Goal: Information Seeking & Learning: Learn about a topic

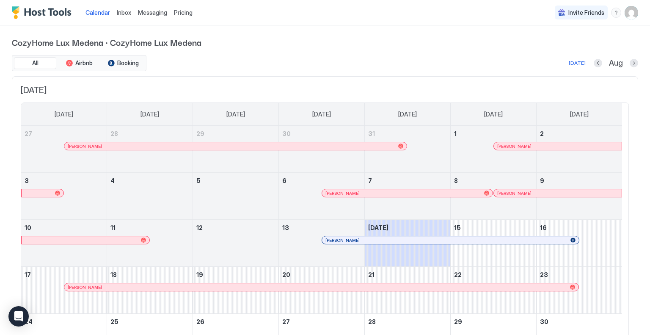
click at [188, 12] on span "Pricing" at bounding box center [183, 13] width 19 height 8
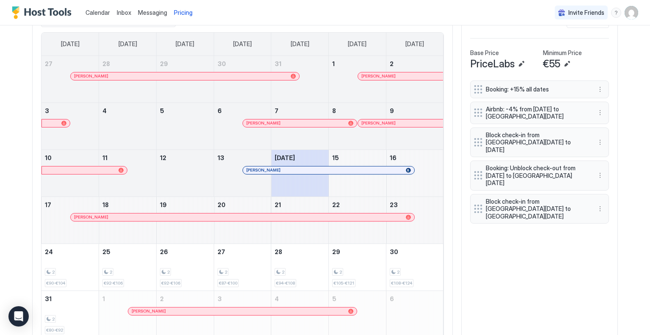
scroll to position [296, 0]
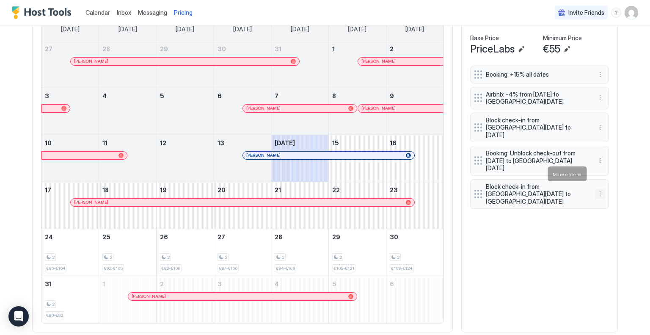
click at [596, 189] on button "More options" at bounding box center [600, 194] width 10 height 10
click at [588, 211] on span "Delete" at bounding box center [585, 212] width 16 height 6
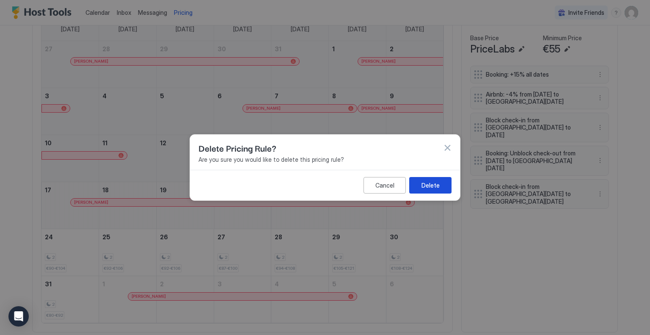
click at [443, 185] on button "Delete" at bounding box center [430, 185] width 42 height 16
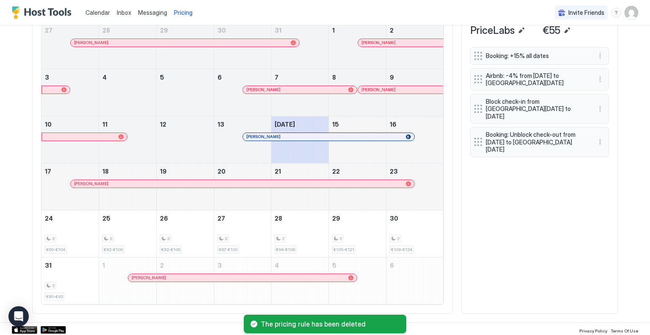
scroll to position [188, 0]
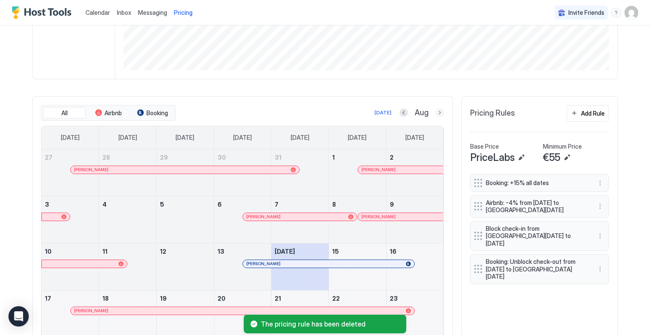
click at [435, 113] on button "Next month" at bounding box center [439, 112] width 8 height 8
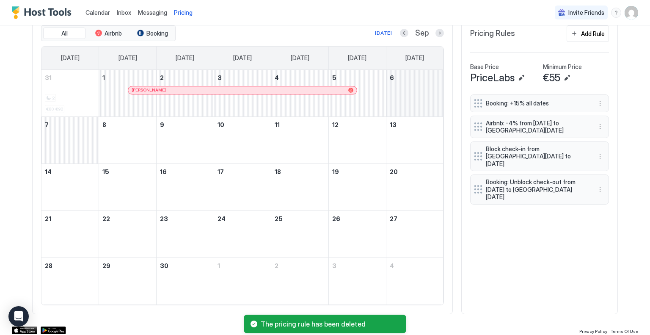
scroll to position [268, 0]
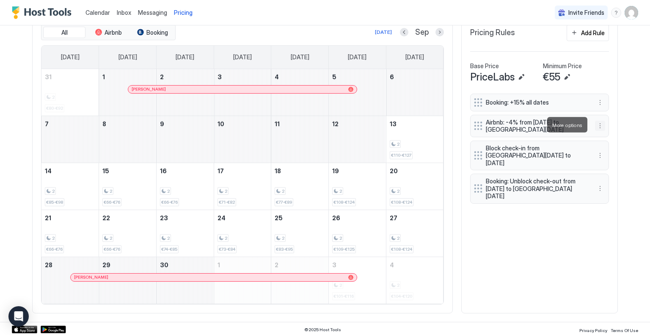
click at [596, 123] on button "More options" at bounding box center [600, 126] width 10 height 10
click at [614, 123] on div at bounding box center [325, 167] width 650 height 335
click at [404, 33] on button "Previous month" at bounding box center [404, 32] width 8 height 8
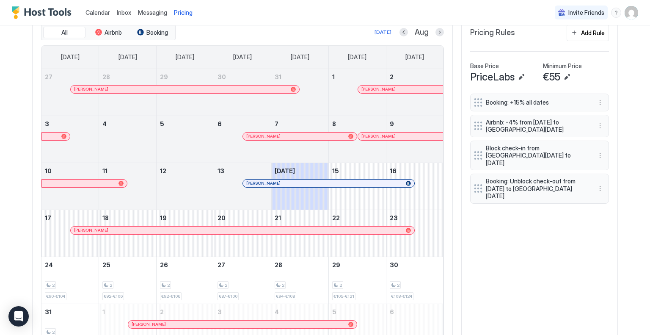
scroll to position [315, 0]
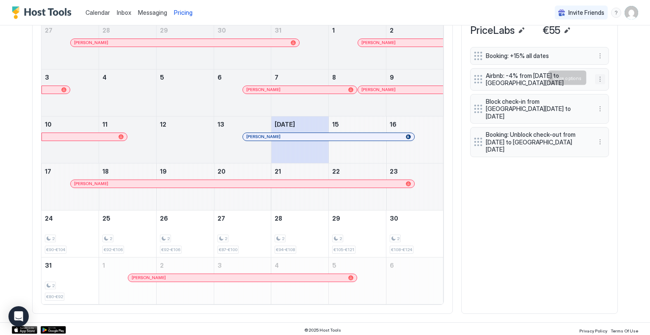
click at [595, 79] on button "More options" at bounding box center [600, 79] width 10 height 10
click at [586, 115] on span "Delete" at bounding box center [585, 116] width 16 height 6
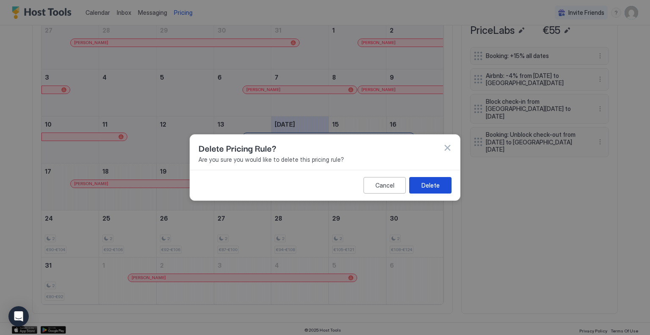
click at [445, 179] on button "Delete" at bounding box center [430, 185] width 42 height 16
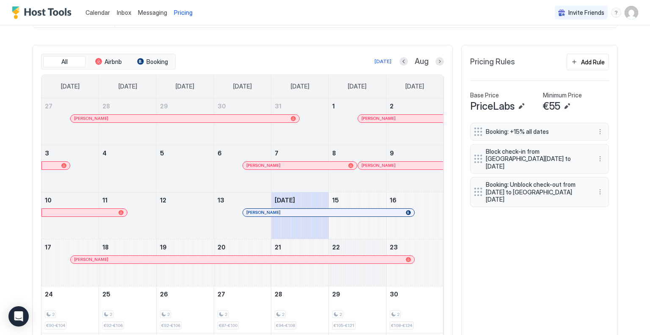
scroll to position [188, 0]
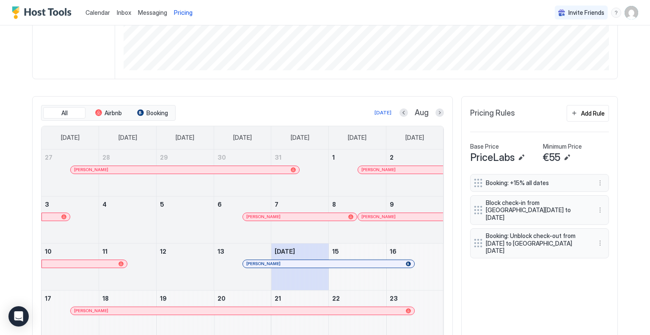
click at [435, 114] on button "Next month" at bounding box center [439, 112] width 8 height 8
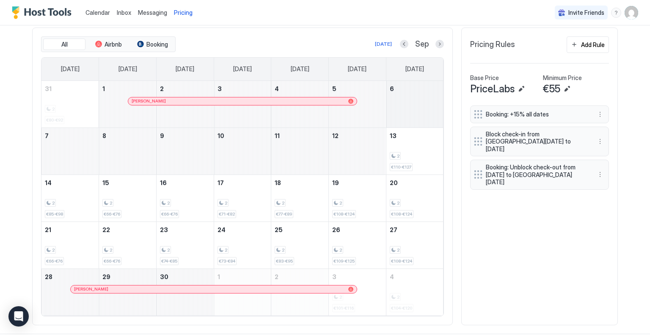
scroll to position [268, 0]
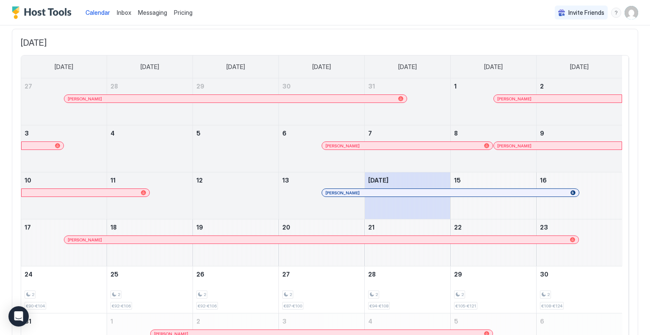
scroll to position [22, 0]
